Goal: Task Accomplishment & Management: Use online tool/utility

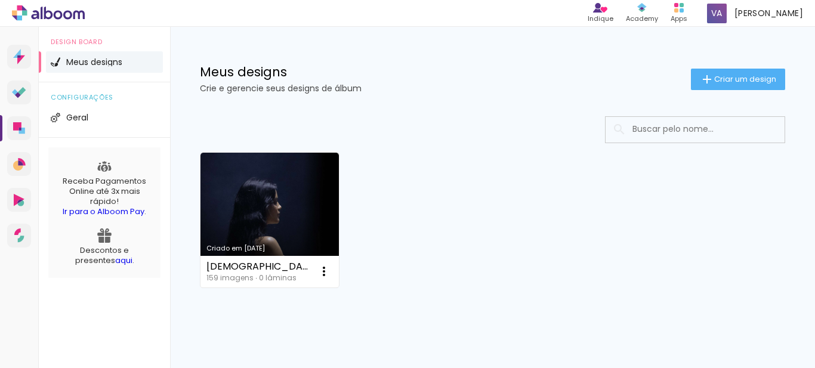
click at [653, 38] on div "Meus designs Crie e gerencie seus designs de álbum Criar um design" at bounding box center [492, 66] width 645 height 78
click at [757, 13] on span "[PERSON_NAME]" at bounding box center [769, 13] width 69 height 13
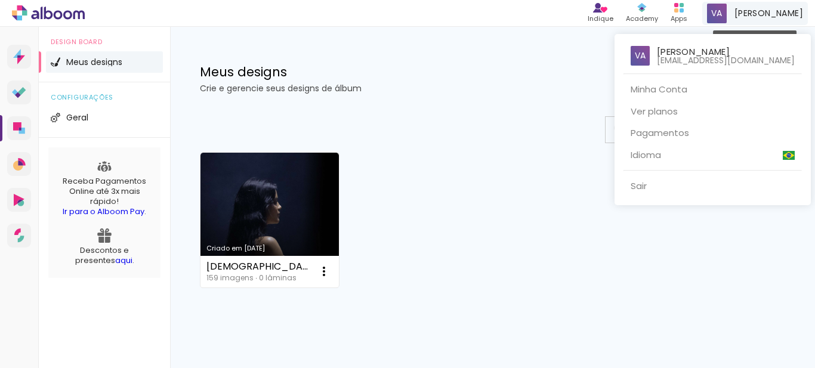
click at [757, 13] on div at bounding box center [407, 184] width 815 height 368
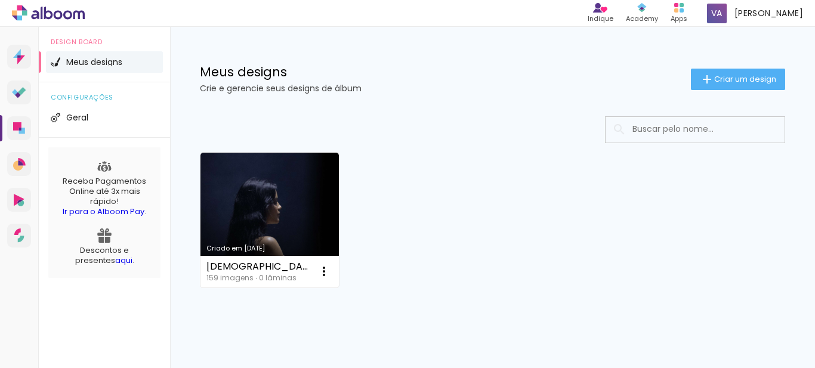
click at [651, 36] on div "Meus designs Crie e gerencie seus designs de álbum Criar um design" at bounding box center [492, 66] width 645 height 78
click at [714, 80] on span "Criar um design" at bounding box center [745, 79] width 62 height 8
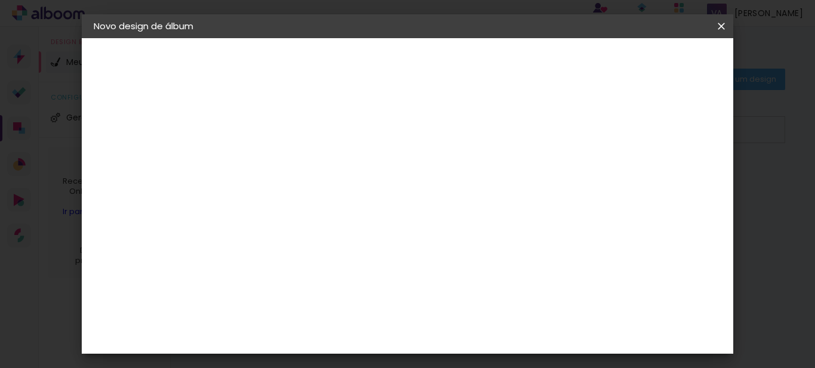
click at [289, 159] on input at bounding box center [289, 160] width 0 height 18
type input "[DEMOGRAPHIC_DATA]"
type paper-input "[DEMOGRAPHIC_DATA]"
click at [0, 0] on iron-icon at bounding box center [0, 0] width 0 height 0
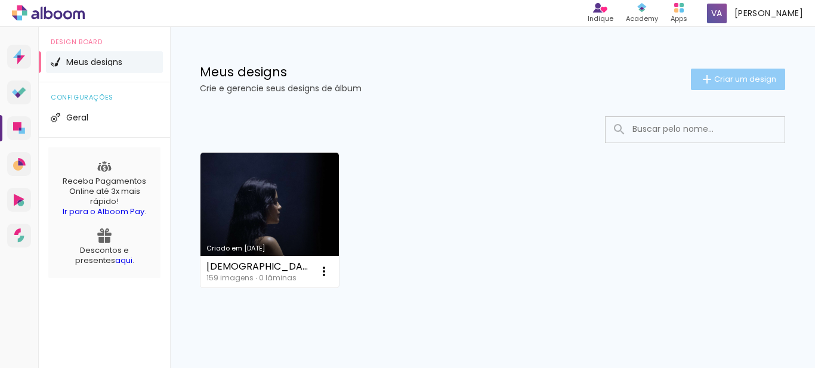
click at [704, 69] on paper-button "Criar um design" at bounding box center [738, 79] width 94 height 21
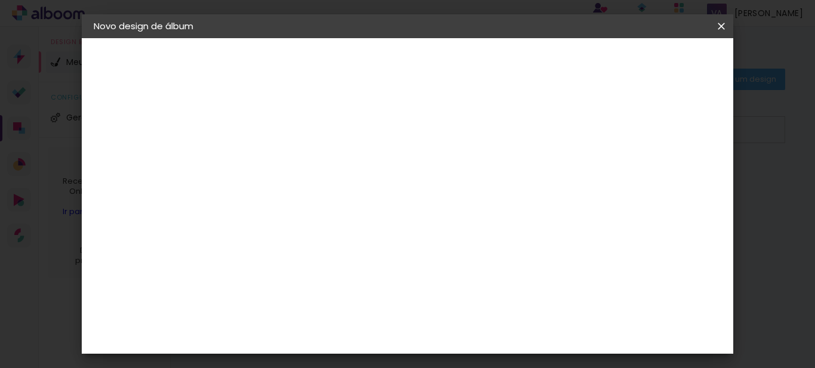
click at [289, 162] on input "[DEMOGRAPHIC_DATA]" at bounding box center [289, 160] width 0 height 18
click at [0, 0] on slot "Avançar" at bounding box center [0, 0] width 0 height 0
click at [302, 248] on div "Foto 15" at bounding box center [290, 257] width 21 height 19
click at [0, 0] on slot "Avançar" at bounding box center [0, 0] width 0 height 0
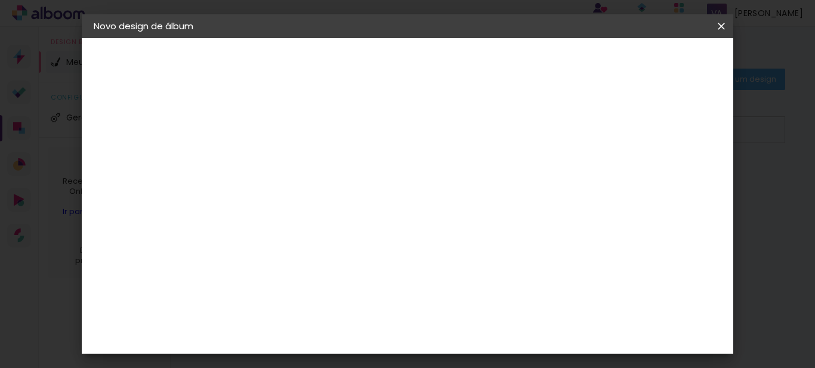
scroll to position [60, 0]
click at [414, 229] on span "15 × 21 cm" at bounding box center [391, 245] width 44 height 32
click at [0, 0] on slot "Avançar" at bounding box center [0, 0] width 0 height 0
click at [374, 249] on div at bounding box center [352, 235] width 43 height 28
click at [374, 245] on div at bounding box center [352, 235] width 43 height 28
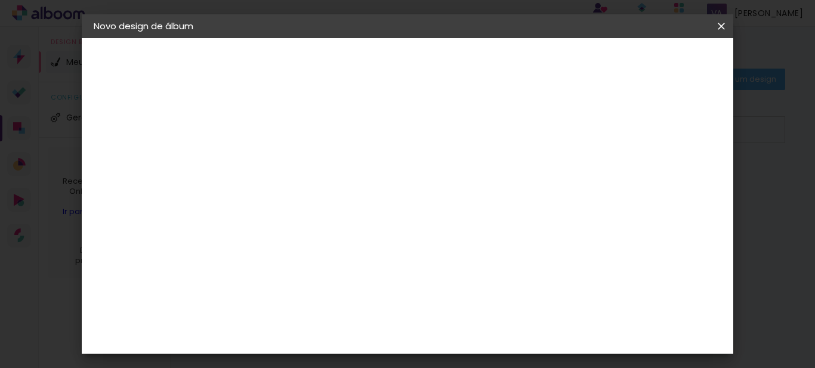
click at [470, 127] on div at bounding box center [464, 129] width 11 height 11
type paper-checkbox "on"
click at [470, 127] on div at bounding box center [464, 129] width 11 height 11
click at [549, 127] on div "mm Mostrar sangria" at bounding box center [402, 129] width 294 height 27
click at [146, 171] on small "15.2 × 42.6 cm" at bounding box center [148, 174] width 49 height 7
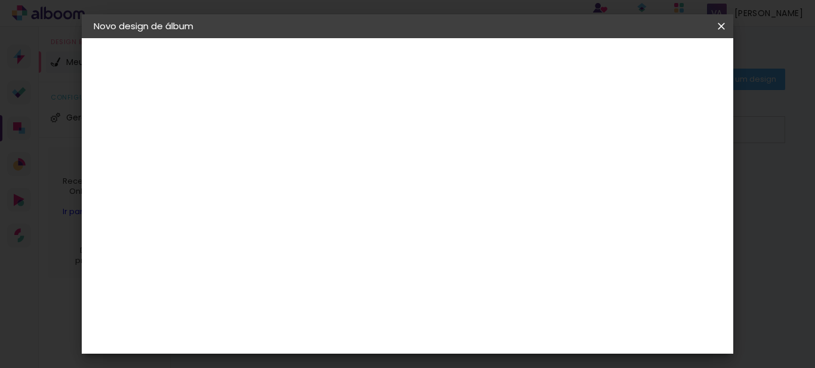
click at [369, 229] on span "15 × 21" at bounding box center [341, 245] width 55 height 32
click at [0, 0] on slot "Avançar" at bounding box center [0, 0] width 0 height 0
click at [0, 0] on iron-icon at bounding box center [0, 0] width 0 height 0
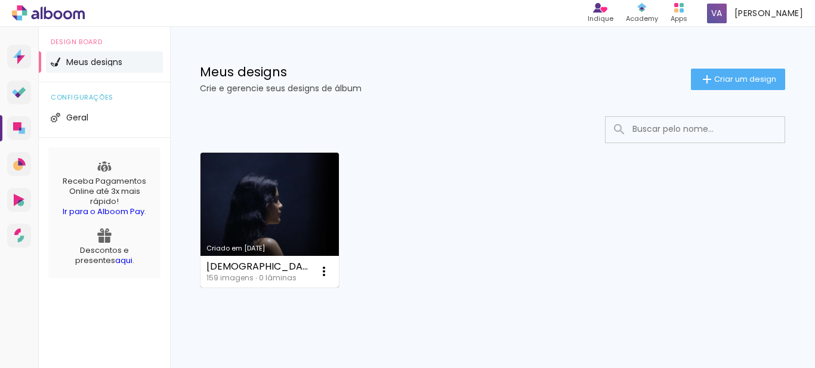
click at [262, 226] on link "Criado em [DATE]" at bounding box center [270, 220] width 138 height 135
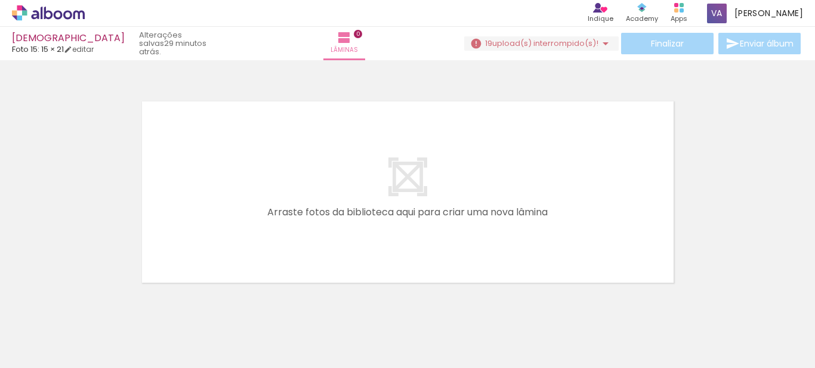
click at [742, 48] on div "Finalizar Enviar álbum" at bounding box center [633, 43] width 339 height 21
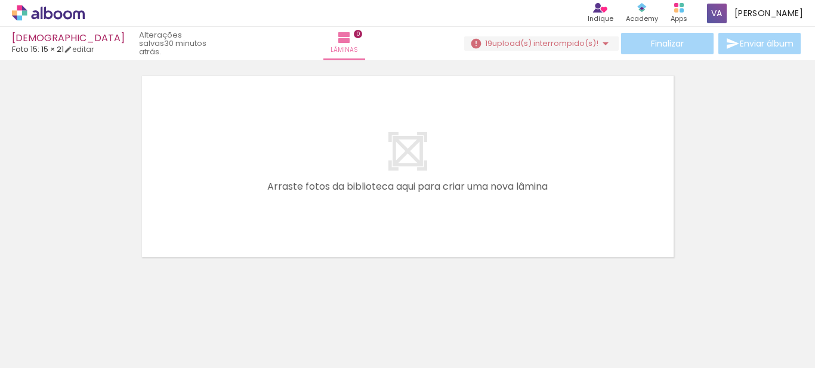
scroll to position [38, 0]
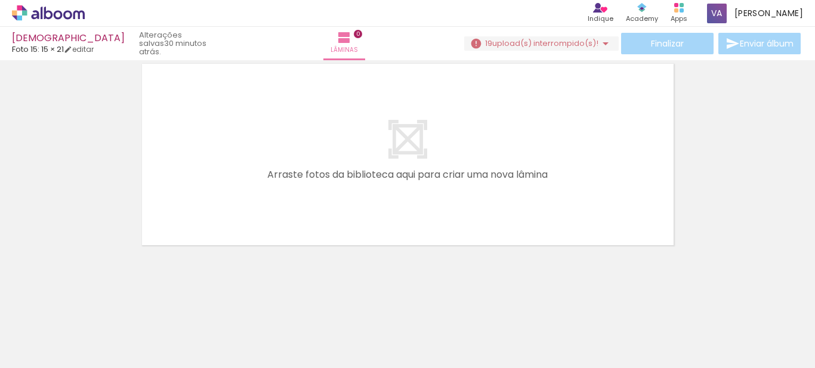
click at [701, 131] on div at bounding box center [407, 139] width 815 height 225
click at [349, 41] on iron-icon at bounding box center [344, 37] width 14 height 14
click at [343, 41] on iron-icon at bounding box center [344, 37] width 14 height 14
click at [348, 40] on iron-icon at bounding box center [344, 37] width 14 height 14
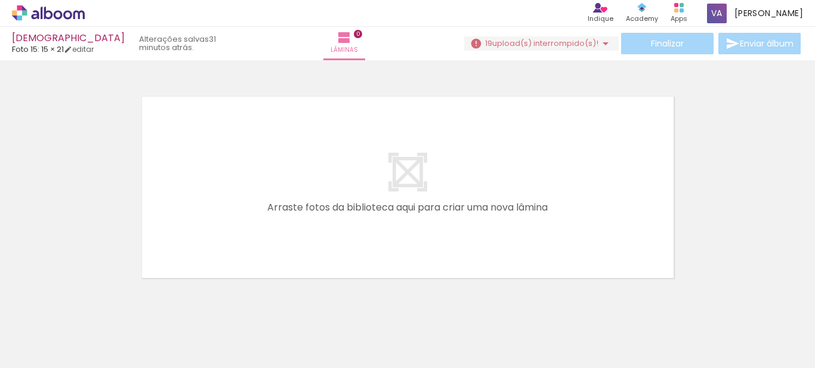
scroll to position [0, 0]
click at [345, 47] on span "Lâminas" at bounding box center [344, 50] width 27 height 11
click at [345, 44] on iron-icon at bounding box center [344, 37] width 14 height 14
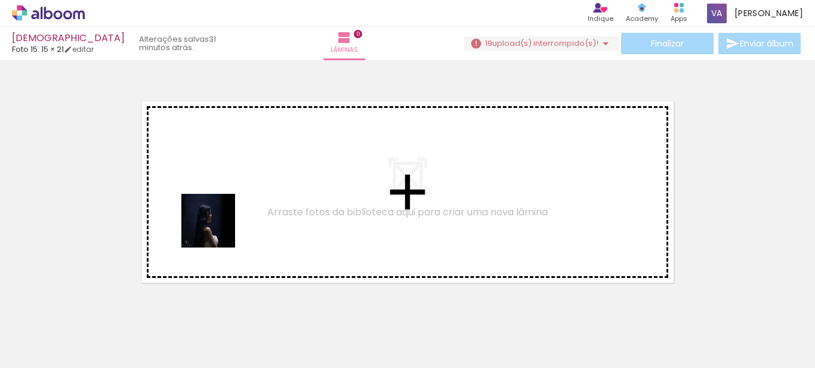
drag, startPoint x: 123, startPoint y: 336, endPoint x: 200, endPoint y: 260, distance: 108.0
click at [254, 192] on quentale-workspace at bounding box center [407, 184] width 815 height 368
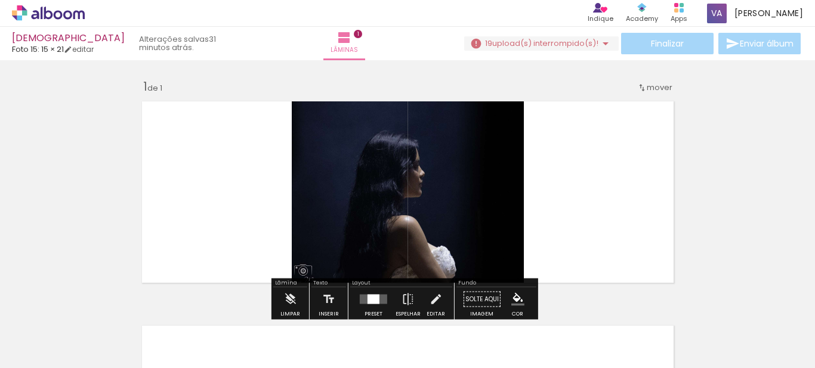
scroll to position [16, 0]
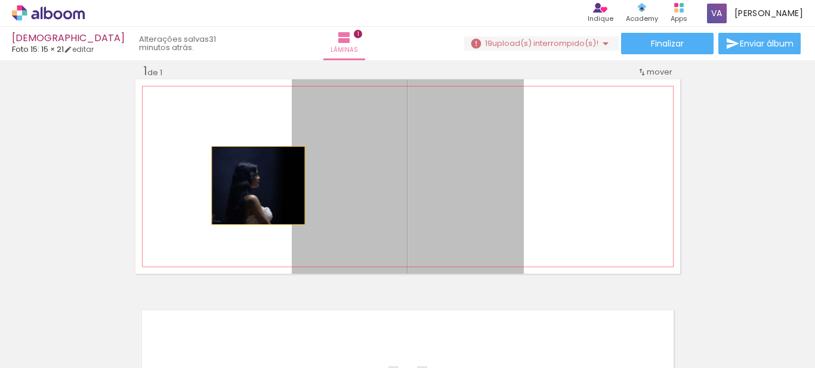
drag, startPoint x: 411, startPoint y: 177, endPoint x: 254, endPoint y: 186, distance: 157.2
click at [254, 186] on quentale-layouter at bounding box center [407, 176] width 545 height 195
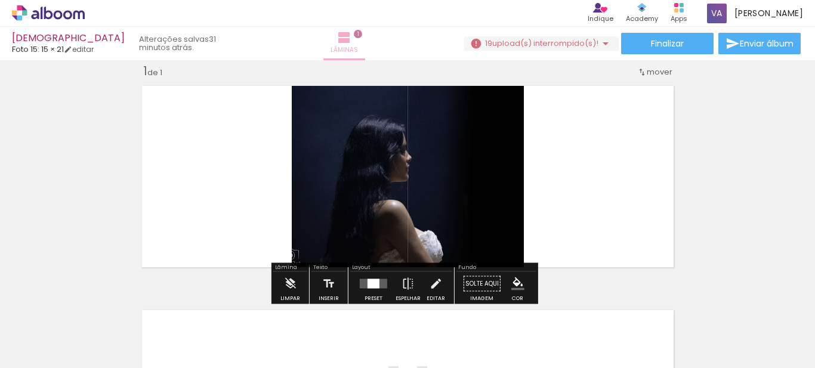
click at [351, 41] on iron-icon at bounding box center [344, 37] width 14 height 14
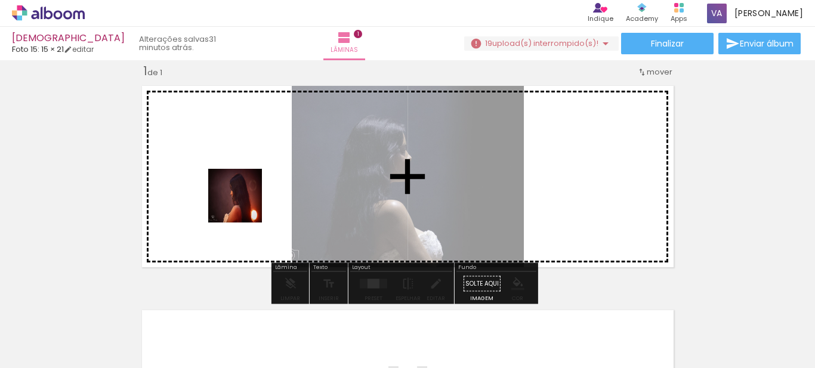
drag, startPoint x: 268, startPoint y: 333, endPoint x: 239, endPoint y: 189, distance: 147.3
click at [239, 189] on quentale-workspace at bounding box center [407, 184] width 815 height 368
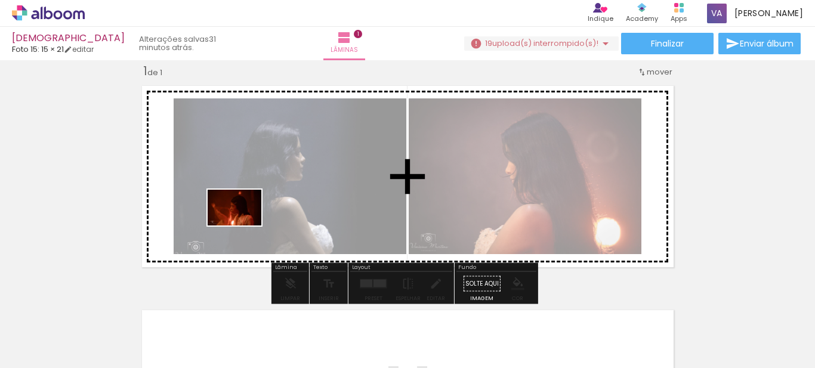
drag, startPoint x: 191, startPoint y: 338, endPoint x: 250, endPoint y: 215, distance: 136.9
click at [250, 215] on quentale-workspace at bounding box center [407, 184] width 815 height 368
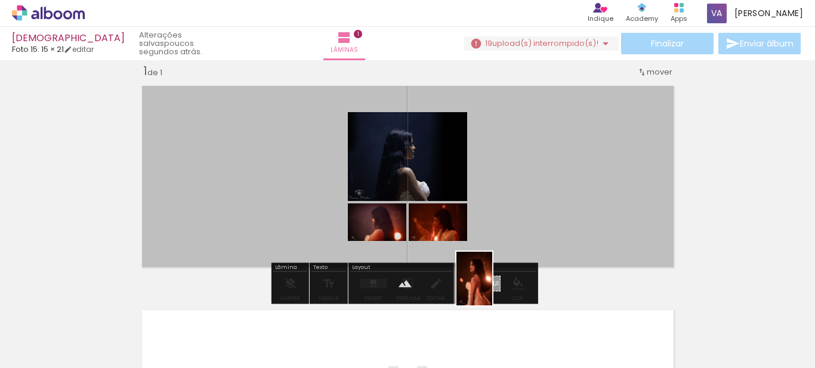
drag, startPoint x: 323, startPoint y: 341, endPoint x: 492, endPoint y: 288, distance: 177.6
click at [492, 288] on quentale-workspace at bounding box center [407, 184] width 815 height 368
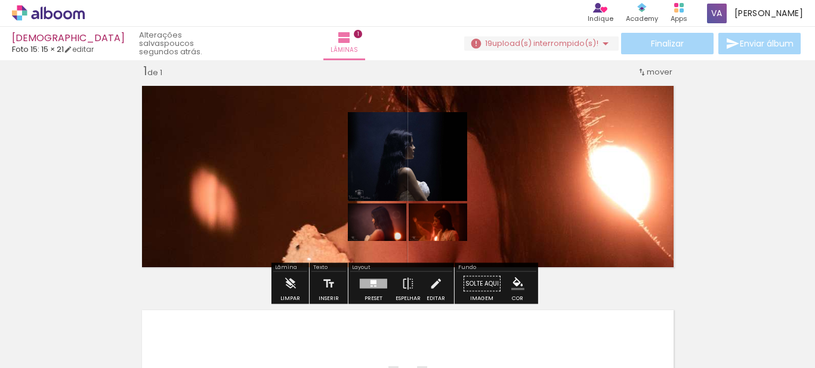
click at [431, 164] on quentale-photo at bounding box center [407, 156] width 119 height 89
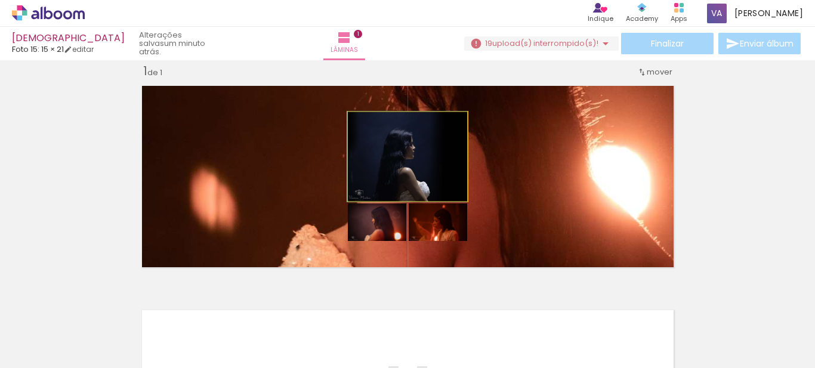
click at [431, 164] on quentale-photo at bounding box center [407, 156] width 119 height 89
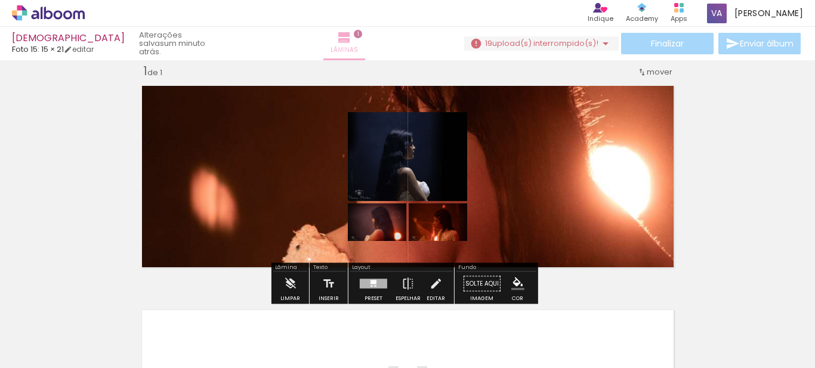
click at [347, 46] on span "Lâminas" at bounding box center [344, 50] width 27 height 11
click at [415, 152] on quentale-photo at bounding box center [407, 156] width 119 height 89
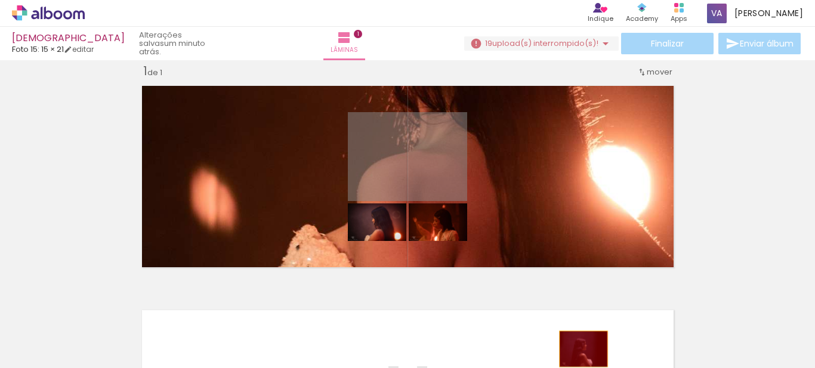
drag, startPoint x: 415, startPoint y: 152, endPoint x: 579, endPoint y: 349, distance: 256.8
click at [579, 349] on quentale-workspace at bounding box center [407, 184] width 815 height 368
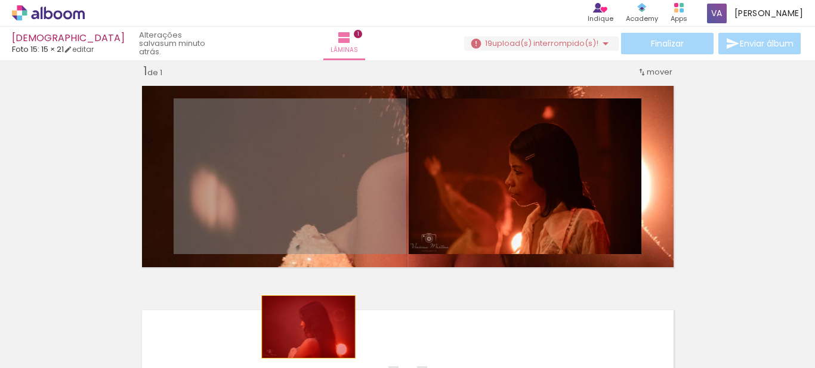
drag, startPoint x: 299, startPoint y: 184, endPoint x: 305, endPoint y: 331, distance: 146.9
click at [305, 331] on quentale-workspace at bounding box center [407, 184] width 815 height 368
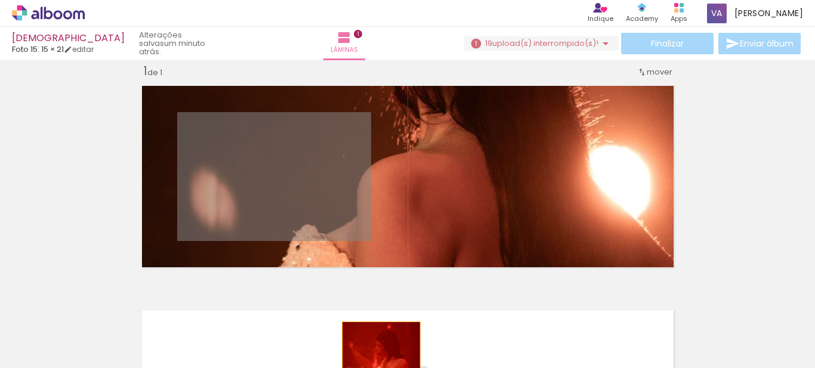
drag, startPoint x: 305, startPoint y: 169, endPoint x: 377, endPoint y: 348, distance: 192.8
click at [377, 348] on quentale-workspace at bounding box center [407, 184] width 815 height 368
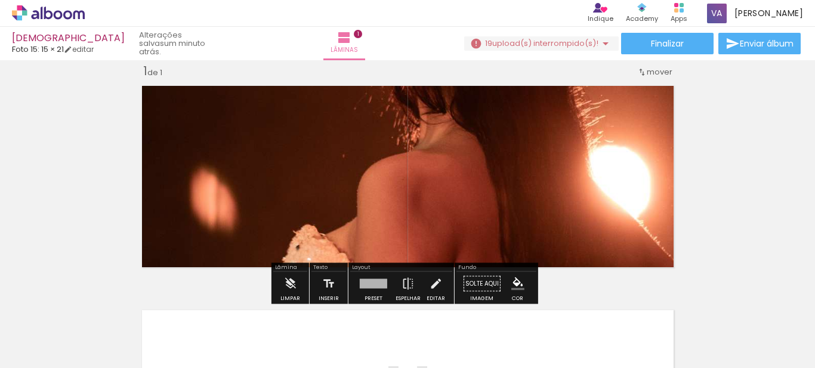
drag, startPoint x: 454, startPoint y: 131, endPoint x: 448, endPoint y: 192, distance: 61.8
click at [448, 192] on quentale-layouter at bounding box center [407, 176] width 545 height 195
drag, startPoint x: 442, startPoint y: 152, endPoint x: 491, endPoint y: 166, distance: 51.2
click at [491, 166] on quentale-layouter at bounding box center [407, 176] width 545 height 195
click at [745, 166] on div "Inserir lâmina 1 de 1" at bounding box center [407, 273] width 815 height 449
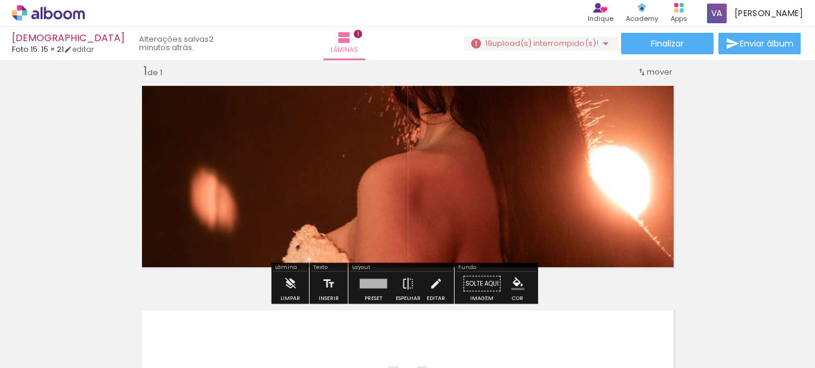
click at [464, 183] on quentale-layouter at bounding box center [407, 176] width 545 height 195
click at [711, 218] on div "Inserir lâmina 1 de 1" at bounding box center [407, 273] width 815 height 449
click at [442, 198] on quentale-layouter at bounding box center [407, 176] width 545 height 195
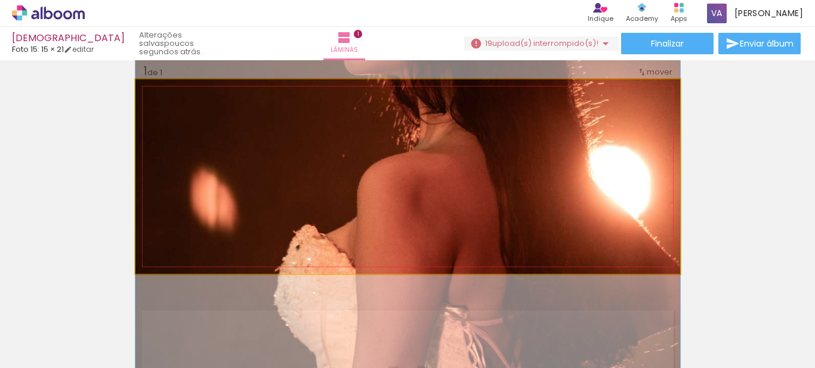
click at [510, 171] on quentale-photo at bounding box center [407, 176] width 545 height 195
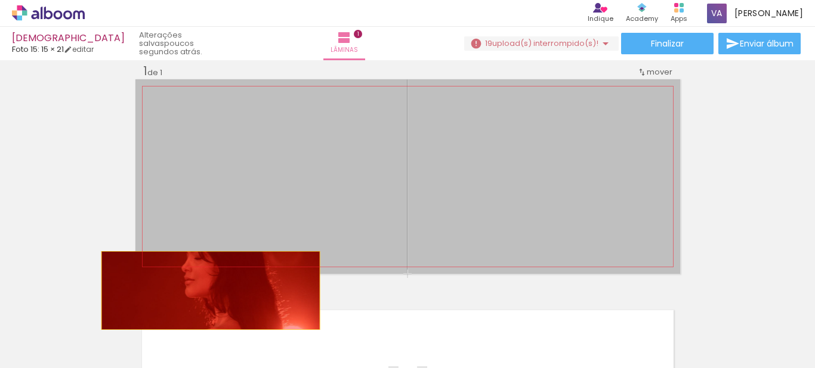
drag, startPoint x: 201, startPoint y: 159, endPoint x: 206, endPoint y: 291, distance: 132.0
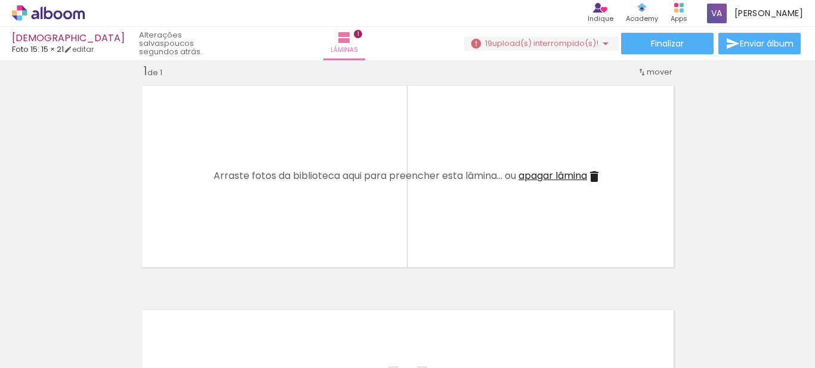
click at [573, 177] on span "apagar lâmina" at bounding box center [553, 176] width 69 height 14
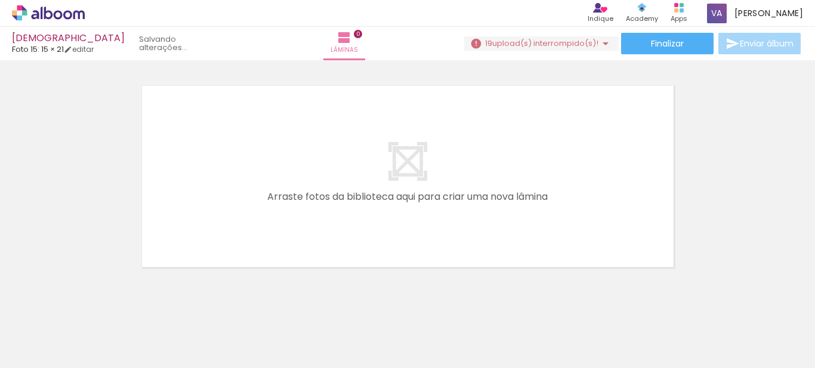
scroll to position [0, 0]
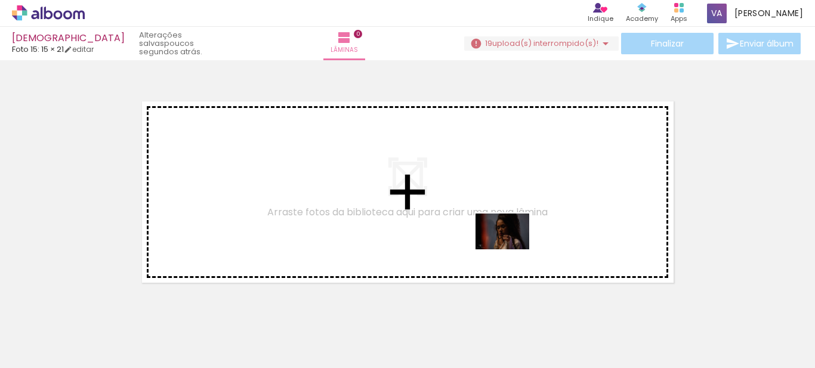
drag, startPoint x: 526, startPoint y: 335, endPoint x: 511, endPoint y: 249, distance: 86.7
click at [511, 249] on quentale-workspace at bounding box center [407, 184] width 815 height 368
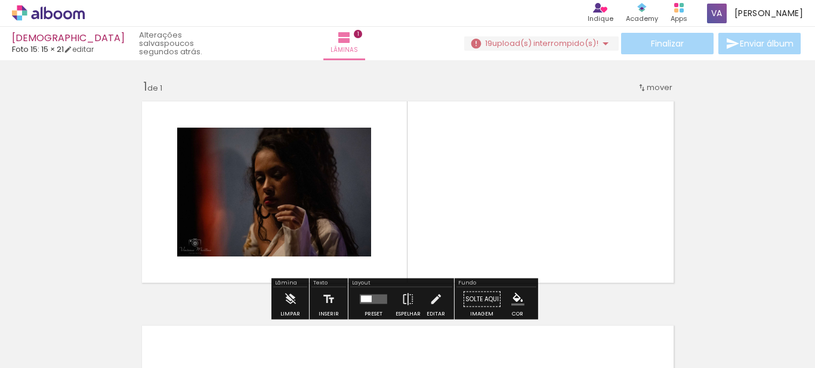
scroll to position [16, 0]
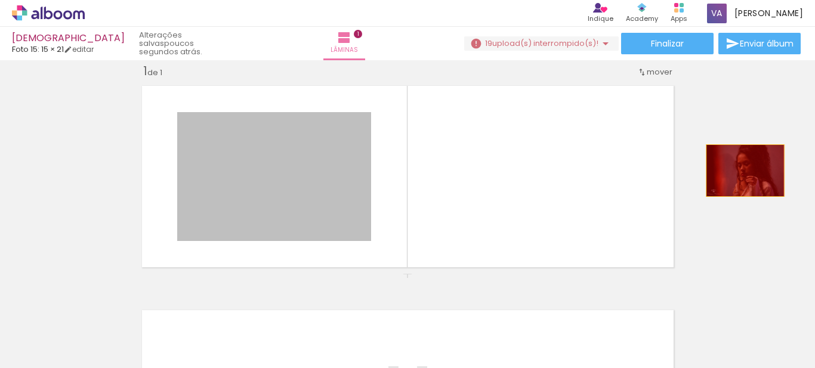
drag, startPoint x: 283, startPoint y: 177, endPoint x: 742, endPoint y: 171, distance: 459.0
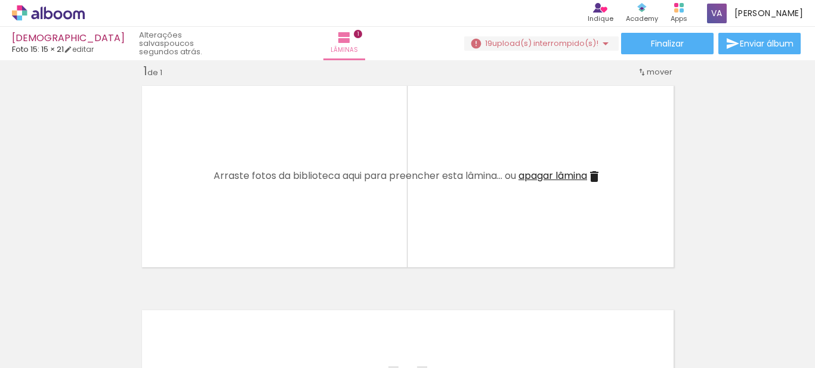
click at [541, 175] on span "apagar lâmina" at bounding box center [553, 176] width 69 height 14
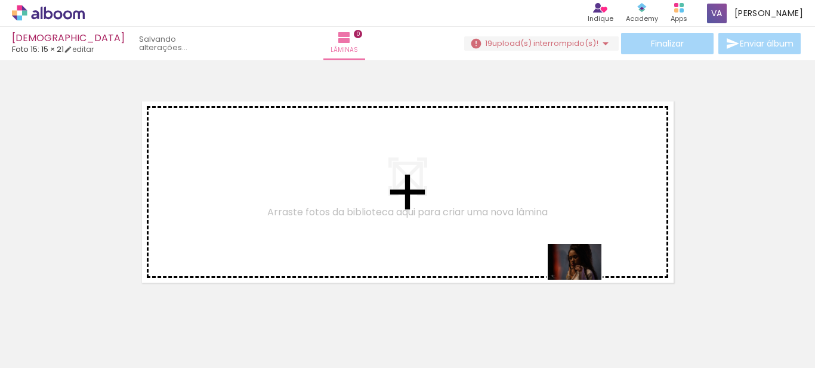
drag, startPoint x: 515, startPoint y: 335, endPoint x: 582, endPoint y: 281, distance: 85.7
click at [582, 281] on quentale-workspace at bounding box center [407, 184] width 815 height 368
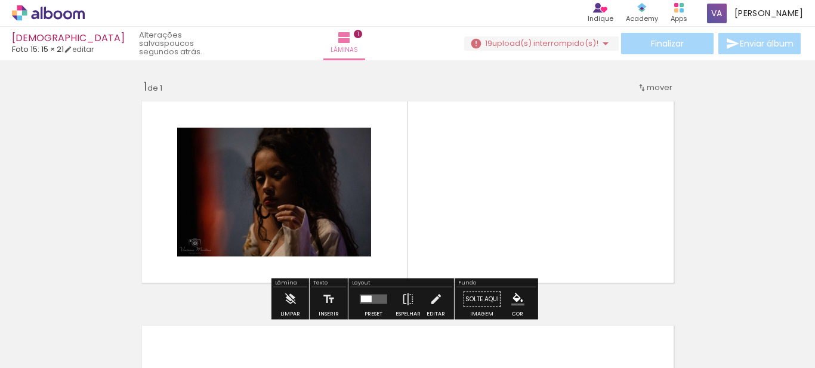
scroll to position [16, 0]
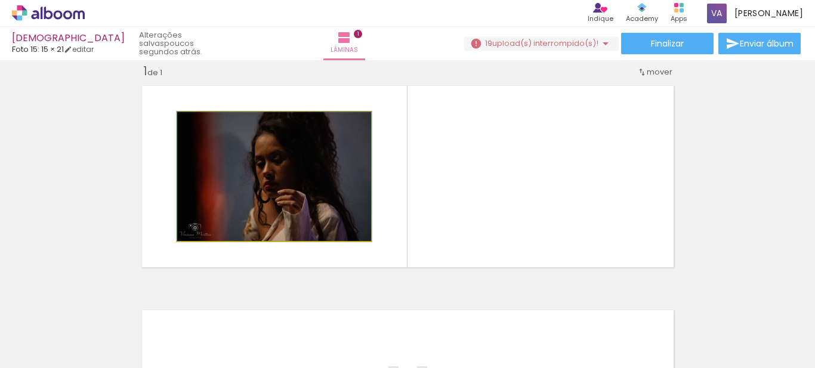
drag, startPoint x: 288, startPoint y: 195, endPoint x: 283, endPoint y: 162, distance: 33.3
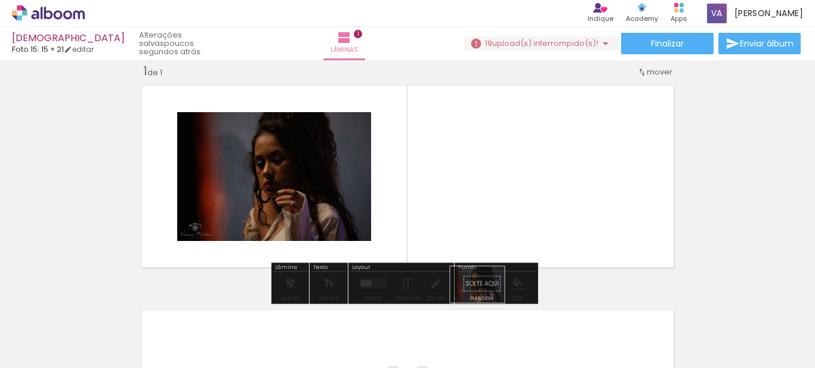
drag, startPoint x: 526, startPoint y: 331, endPoint x: 486, endPoint y: 303, distance: 49.2
click at [0, 0] on slot at bounding box center [0, 0] width 0 height 0
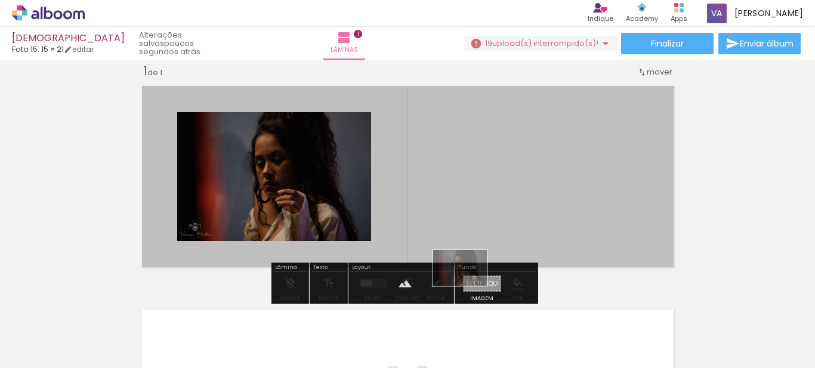
drag, startPoint x: 516, startPoint y: 331, endPoint x: 469, endPoint y: 286, distance: 65.0
click at [469, 286] on quentale-workspace at bounding box center [407, 184] width 815 height 368
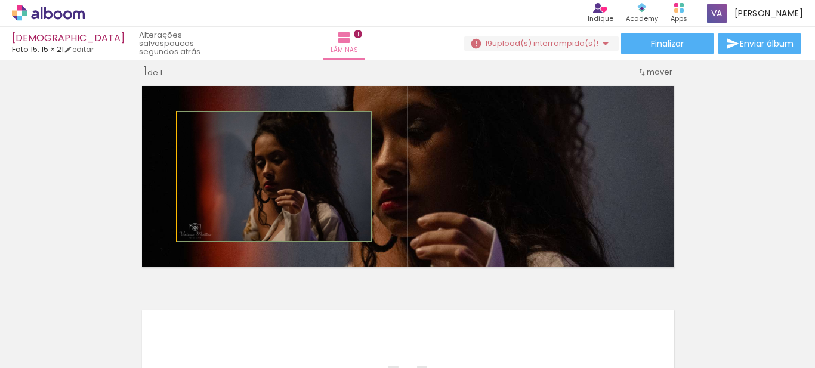
click at [257, 183] on quentale-photo at bounding box center [274, 176] width 194 height 129
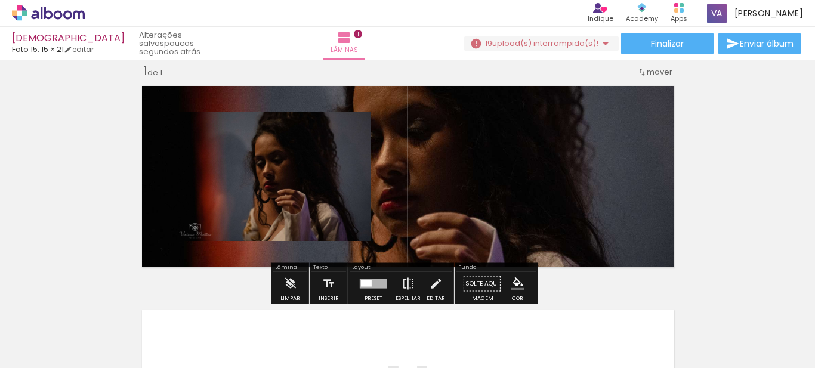
click at [275, 198] on quentale-photo at bounding box center [274, 176] width 194 height 129
click at [282, 168] on quentale-photo at bounding box center [274, 176] width 194 height 129
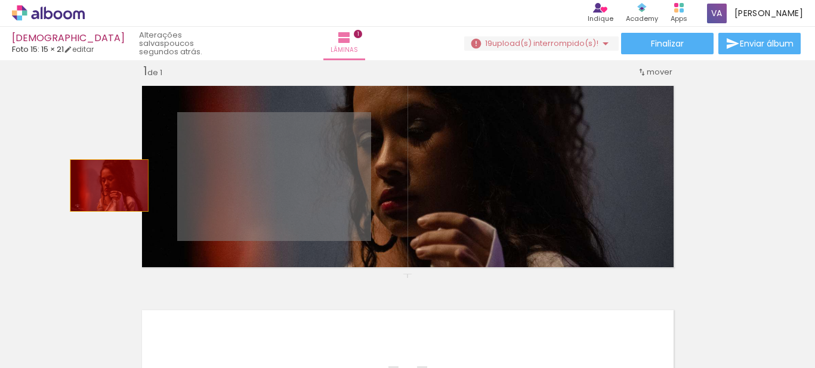
drag, startPoint x: 282, startPoint y: 168, endPoint x: 101, endPoint y: 186, distance: 181.7
click at [104, 186] on div "Inserir lâmina 1 de 1" at bounding box center [407, 273] width 815 height 449
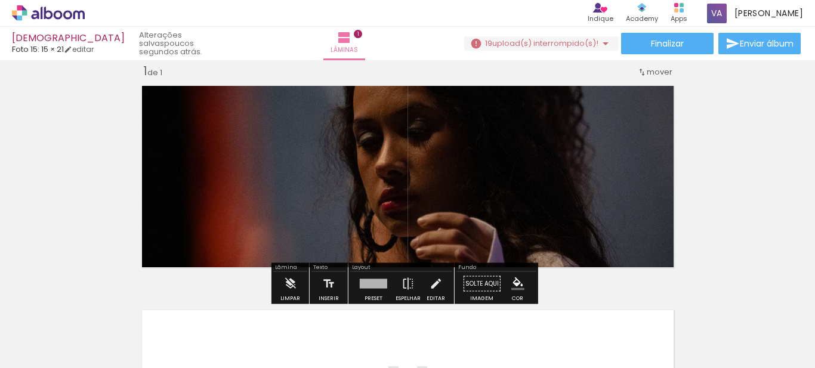
click at [729, 118] on div "Inserir lâmina 1 de 1" at bounding box center [407, 273] width 815 height 449
drag, startPoint x: 546, startPoint y: 148, endPoint x: 545, endPoint y: 178, distance: 30.5
click at [545, 178] on quentale-layouter at bounding box center [407, 176] width 545 height 195
drag, startPoint x: 497, startPoint y: 159, endPoint x: 507, endPoint y: 160, distance: 10.2
click at [507, 160] on quentale-layouter at bounding box center [407, 176] width 545 height 195
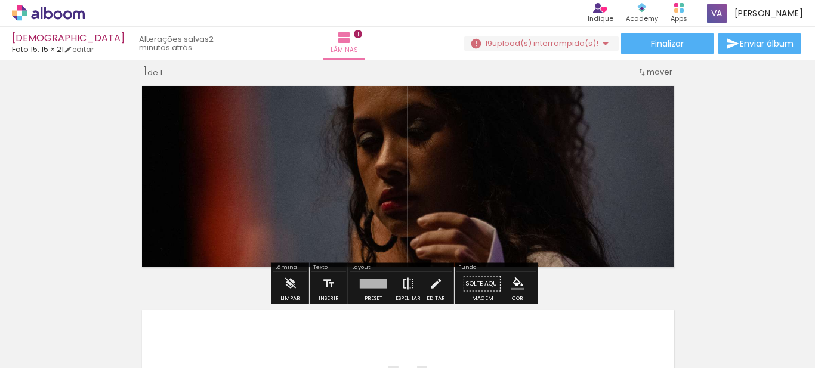
click at [353, 110] on div at bounding box center [358, 110] width 14 height 12
click at [354, 142] on paper-item at bounding box center [357, 146] width 21 height 8
click at [354, 171] on paper-item at bounding box center [357, 171] width 21 height 8
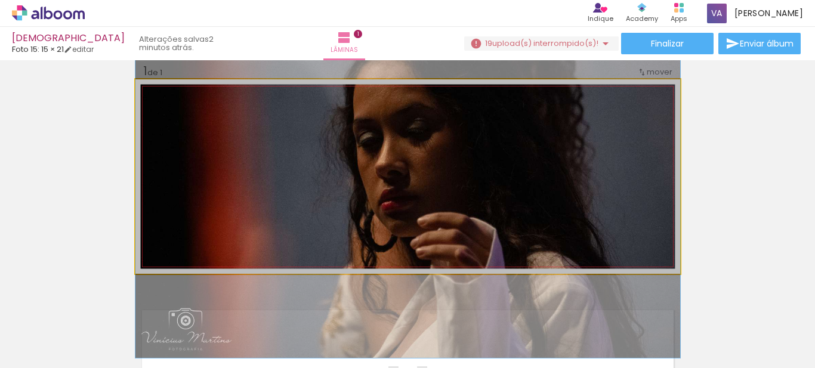
click at [300, 167] on quentale-layouter at bounding box center [407, 176] width 545 height 195
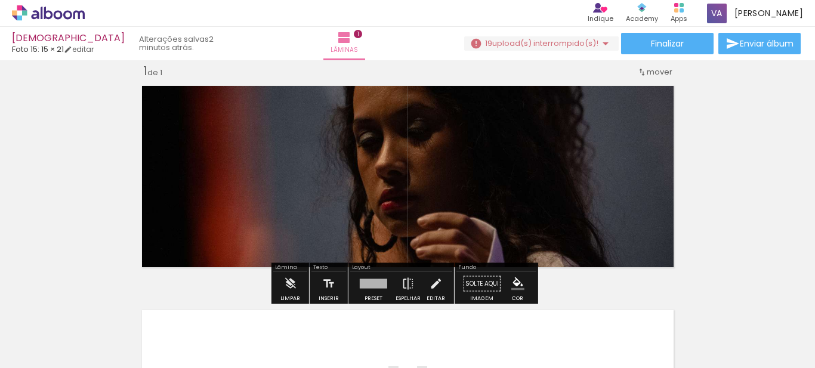
click at [70, 16] on icon at bounding box center [67, 14] width 9 height 9
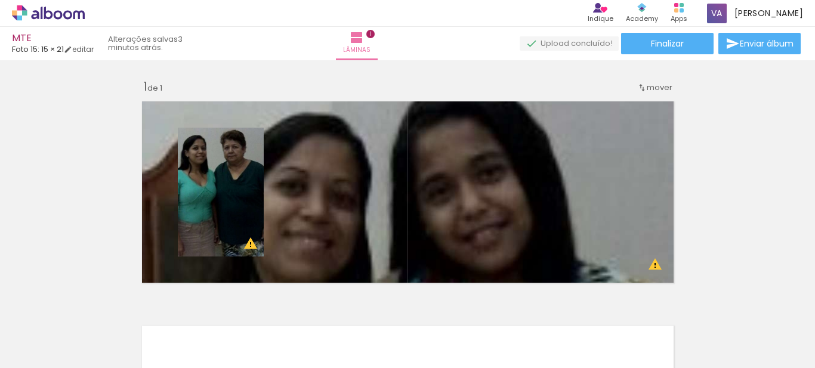
click at [50, 14] on icon at bounding box center [48, 13] width 73 height 16
